Goal: Task Accomplishment & Management: Use online tool/utility

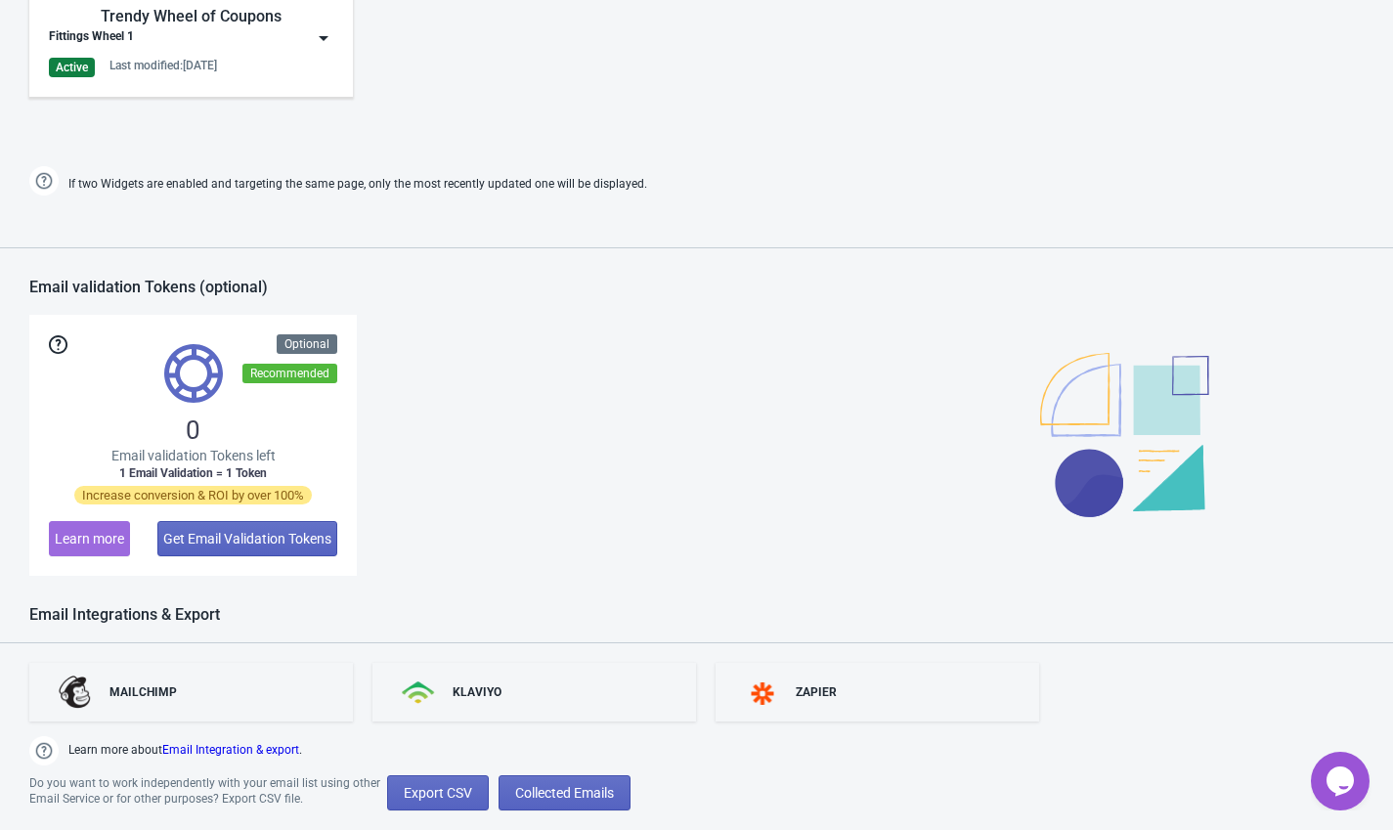
scroll to position [1522, 0]
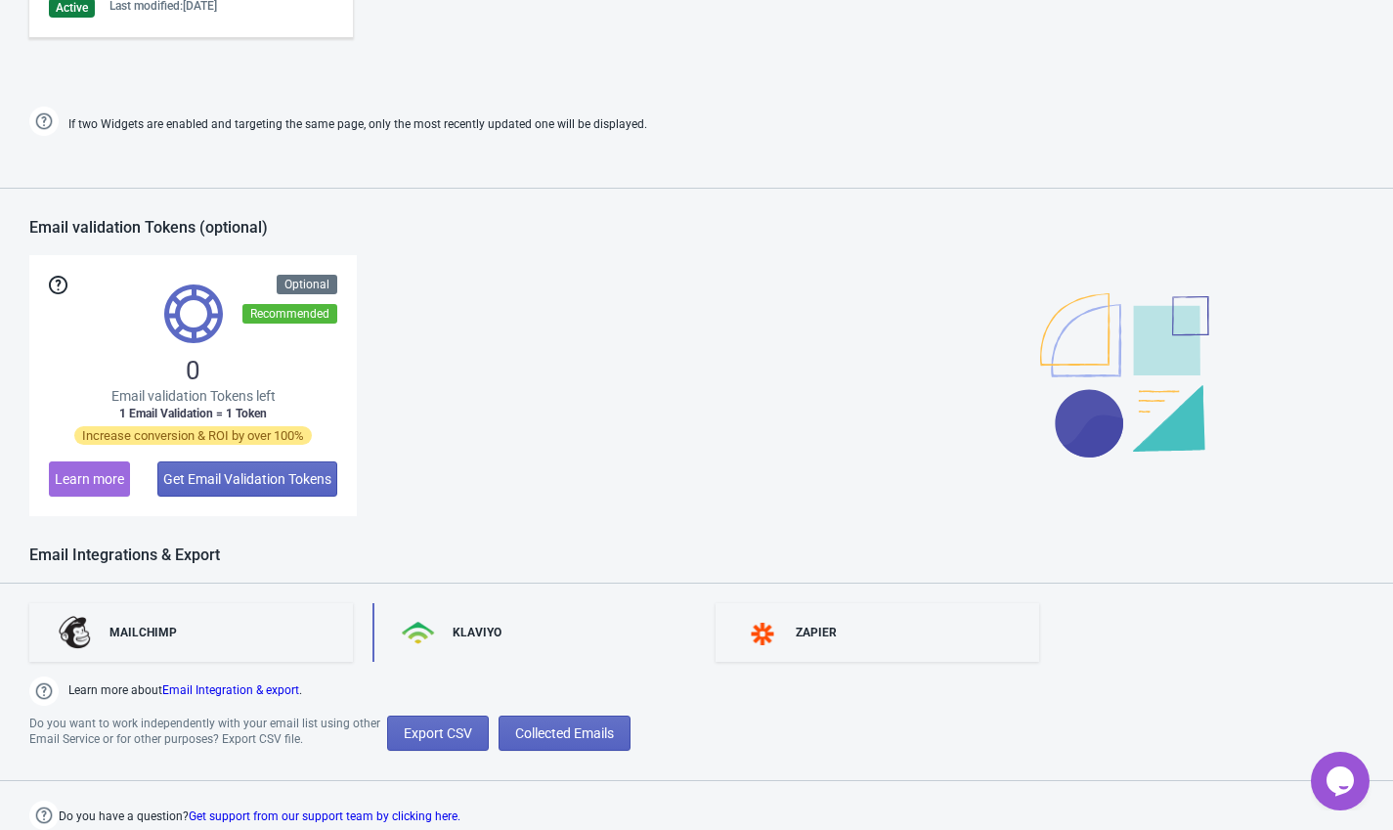
click at [488, 633] on div "KLAVIYO" at bounding box center [476, 632] width 49 height 16
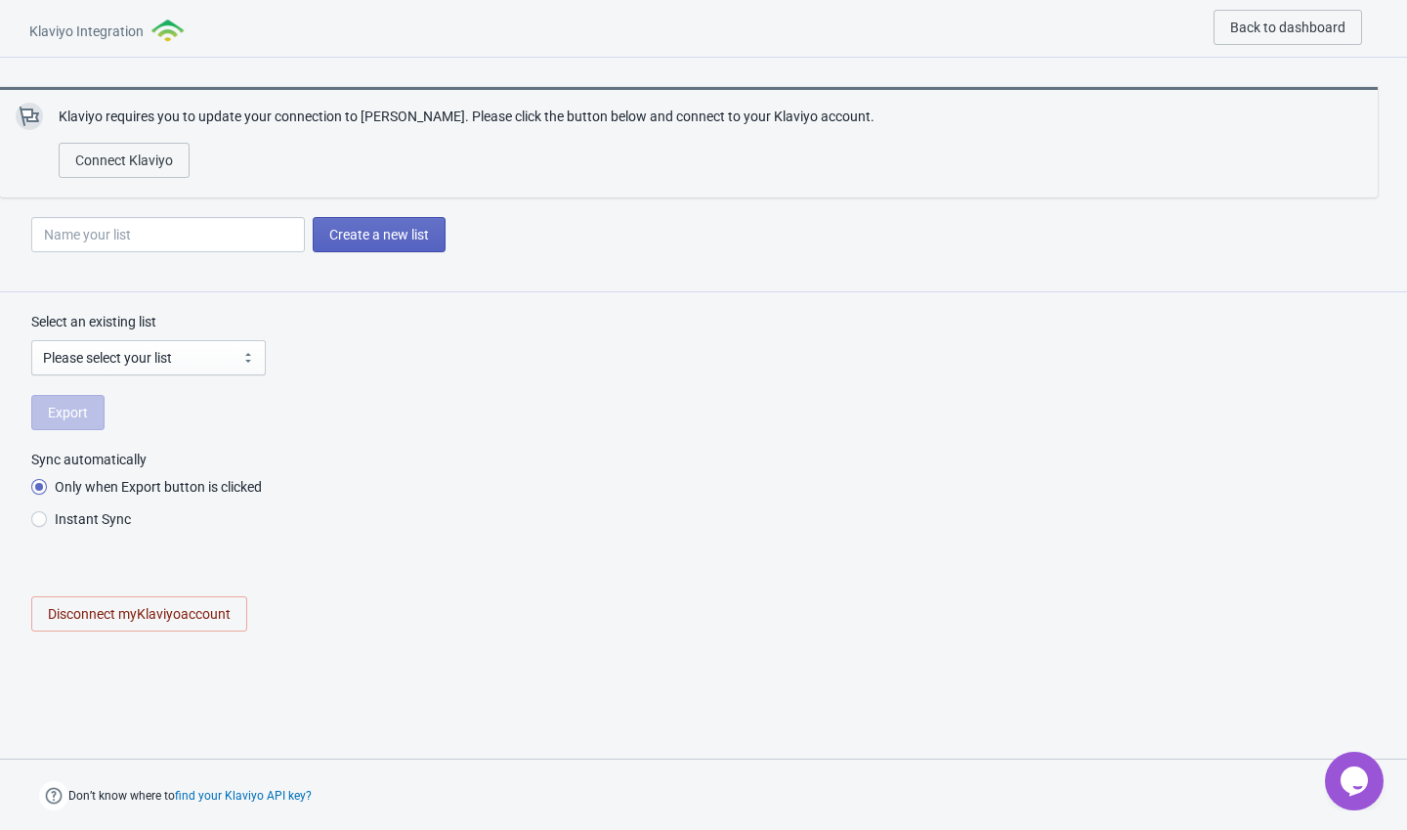
radio input "true"
select select "UmD59h"
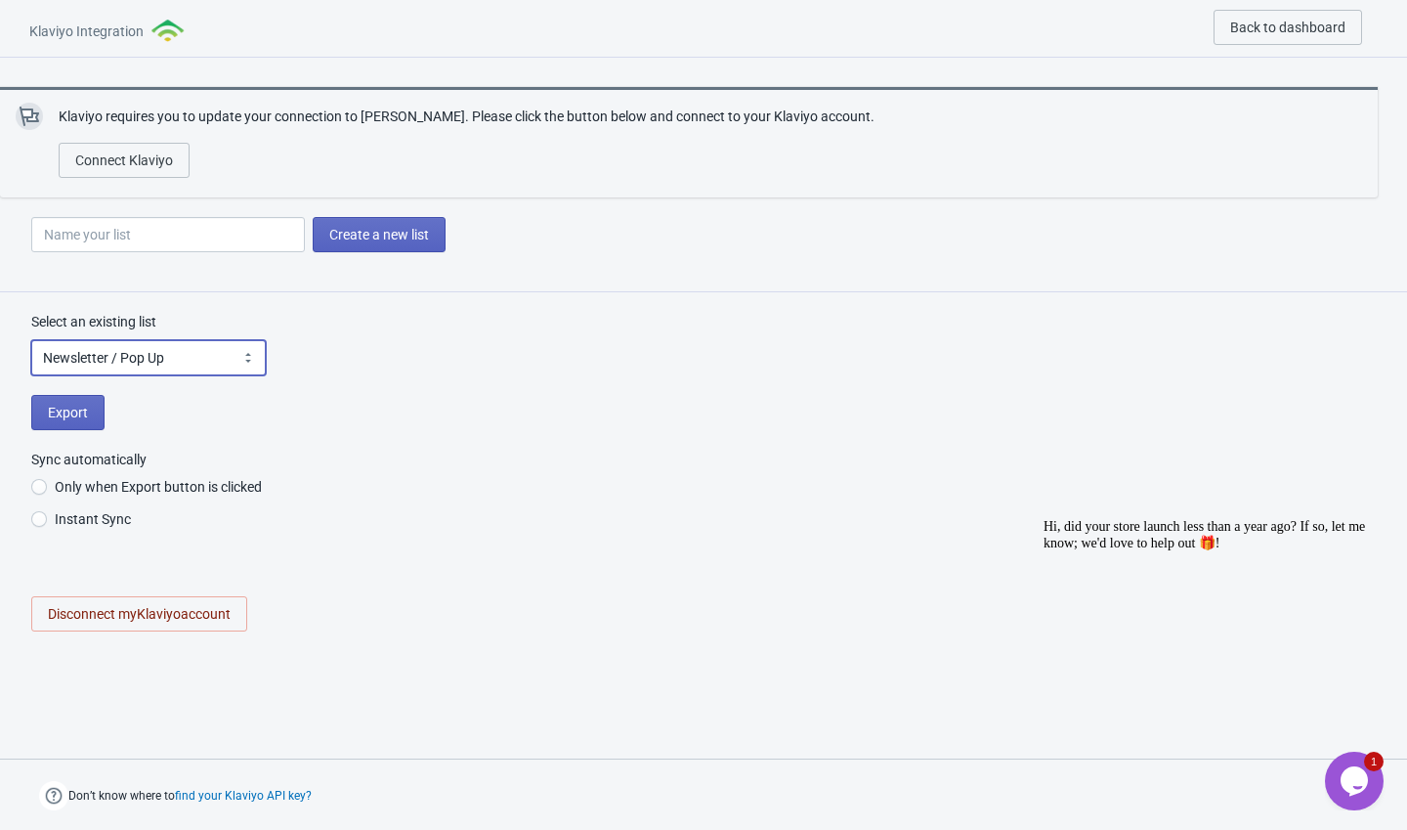
click at [185, 346] on select "Please select your list Newsletter / Pop Up SMS Subscribers Customers Preview L…" at bounding box center [148, 357] width 235 height 35
click at [31, 340] on select "Please select your list Newsletter / Pop Up SMS Subscribers Customers Preview L…" at bounding box center [148, 357] width 235 height 35
click at [82, 413] on span "Export" at bounding box center [68, 413] width 40 height 16
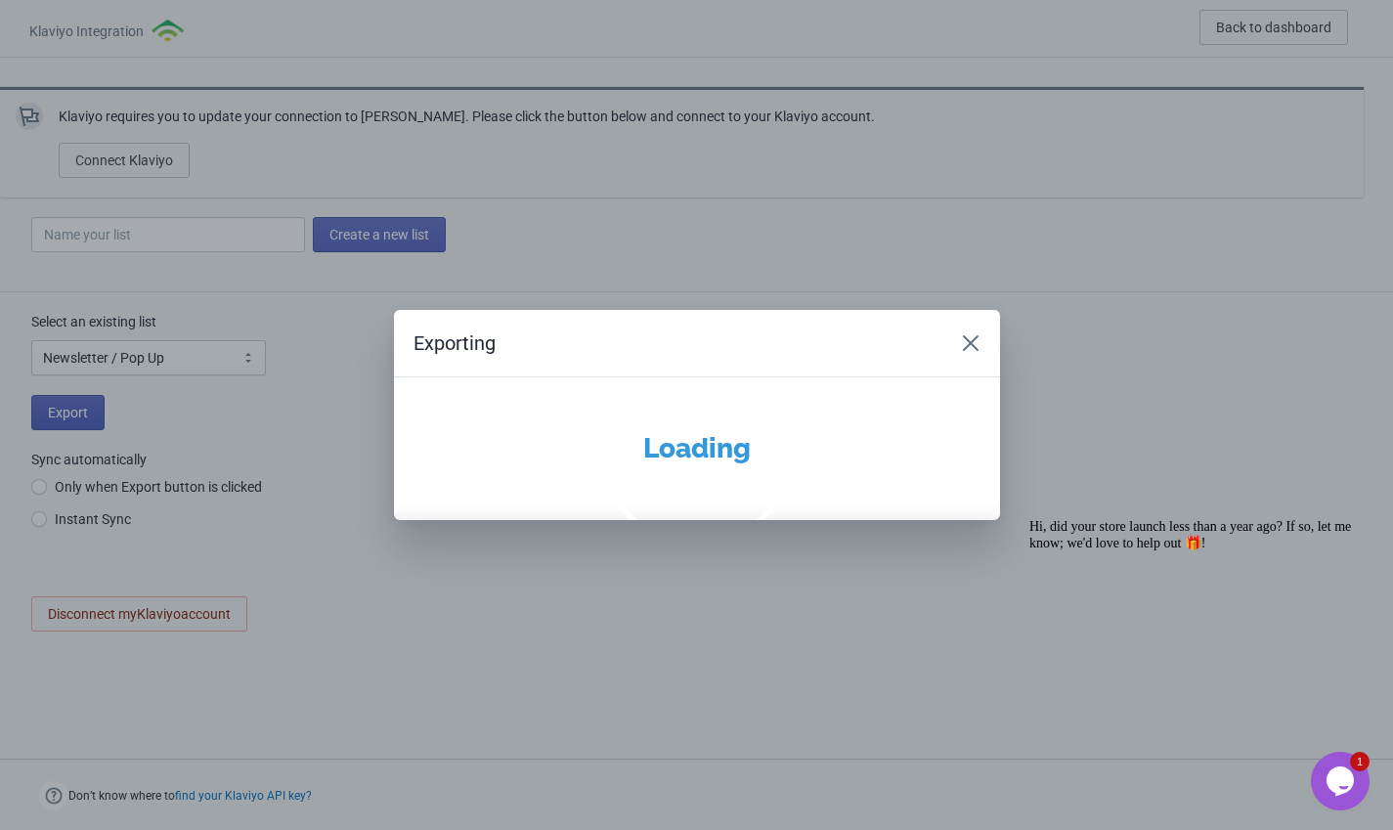
radio input "true"
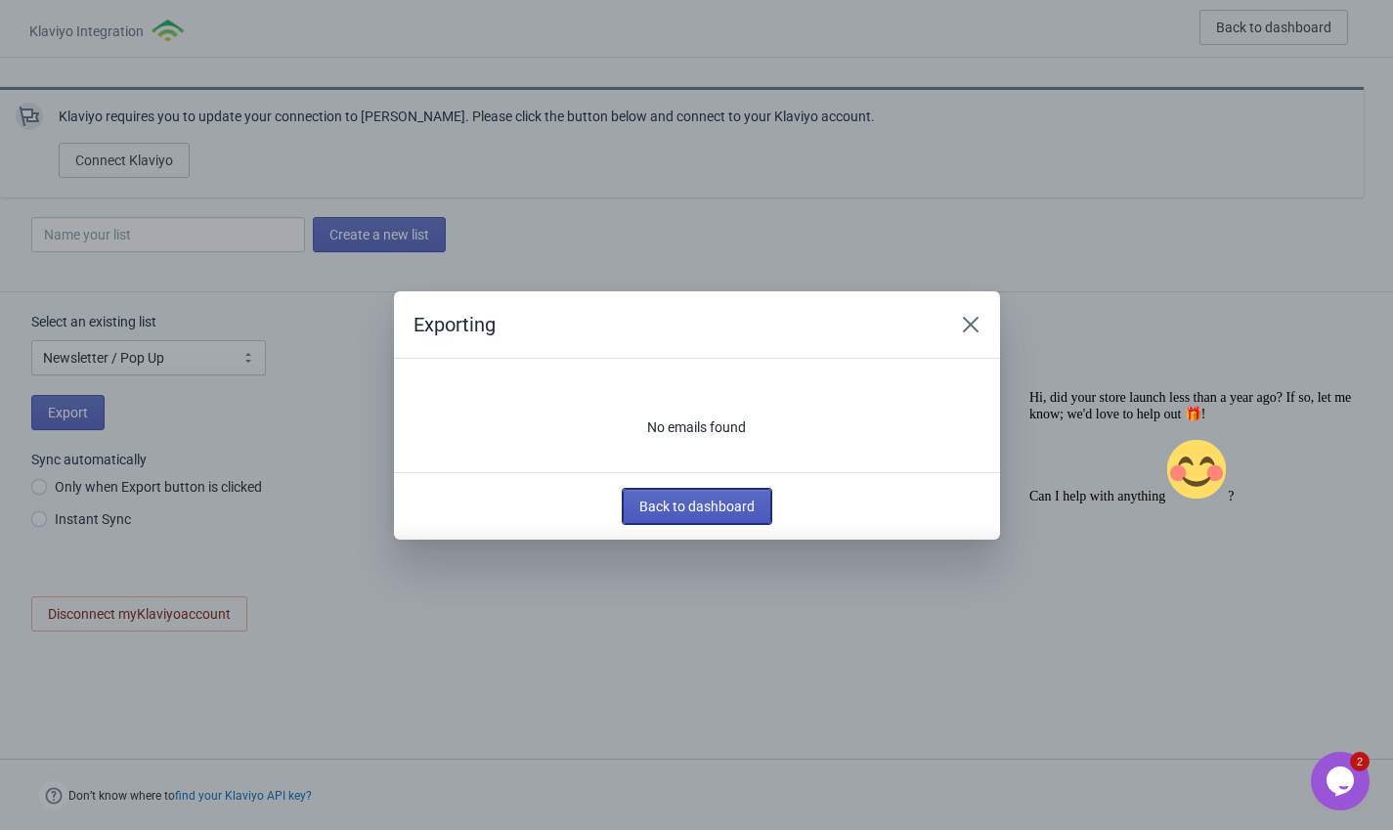
click at [707, 498] on span "Back to dashboard" at bounding box center [696, 506] width 115 height 16
